Goal: Navigation & Orientation: Find specific page/section

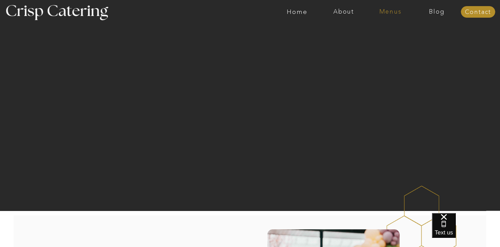
click at [389, 9] on nav "Menus" at bounding box center [390, 12] width 47 height 7
click at [388, 32] on nav "Summer (Mar-Aug)" at bounding box center [392, 31] width 61 height 6
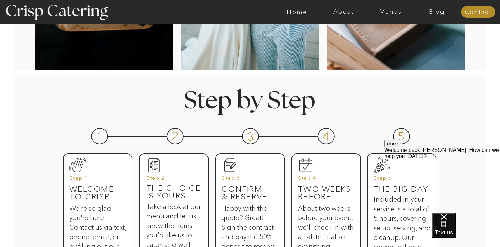
scroll to position [503, 0]
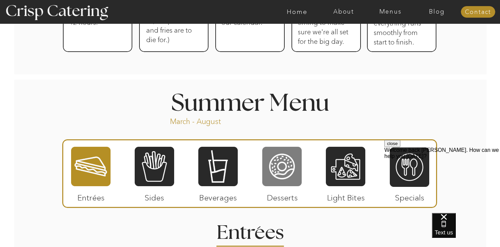
click at [291, 161] on div at bounding box center [281, 166] width 39 height 41
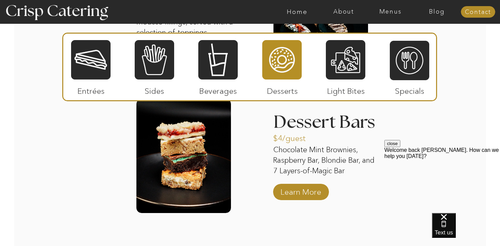
scroll to position [946, 0]
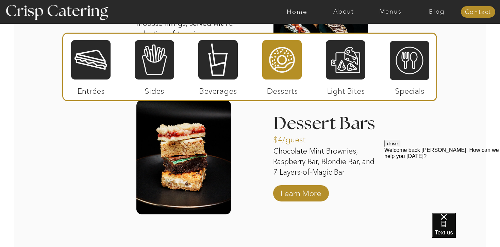
click at [323, 188] on div at bounding box center [301, 193] width 56 height 16
